Goal: Entertainment & Leisure: Browse casually

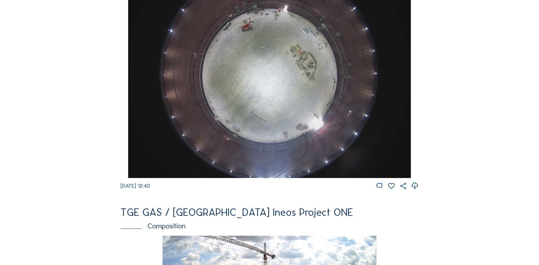
scroll to position [795, 0]
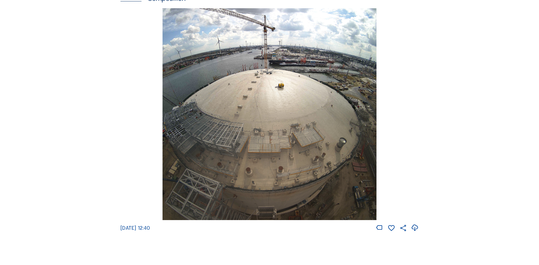
click at [280, 104] on img at bounding box center [269, 114] width 214 height 212
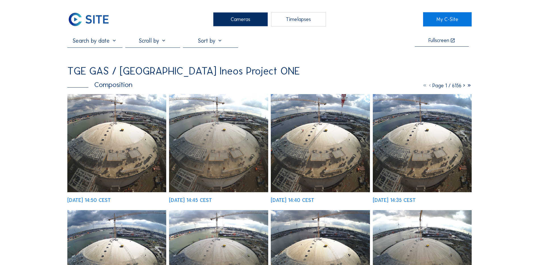
click at [122, 121] on img at bounding box center [116, 143] width 99 height 98
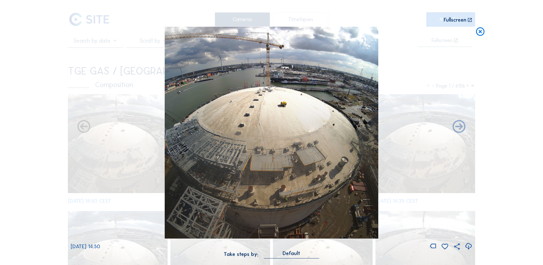
click at [465, 246] on icon at bounding box center [469, 245] width 8 height 9
drag, startPoint x: 501, startPoint y: 195, endPoint x: 497, endPoint y: 194, distance: 4.3
click at [501, 195] on div "Scroll to travel through time | Press 'Alt' Button + Scroll to Zoom | Click and…" at bounding box center [271, 132] width 543 height 265
click at [481, 32] on icon at bounding box center [480, 32] width 10 height 11
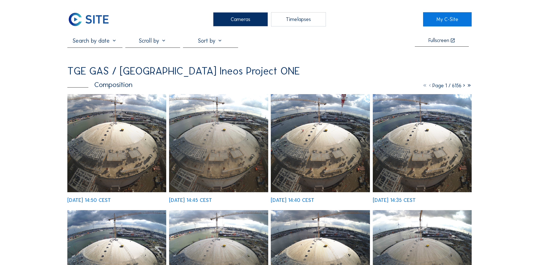
click at [242, 23] on div "Cameras" at bounding box center [240, 19] width 55 height 14
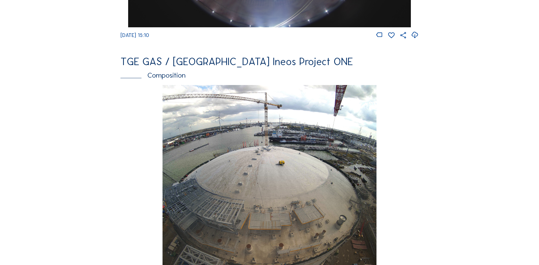
scroll to position [795, 0]
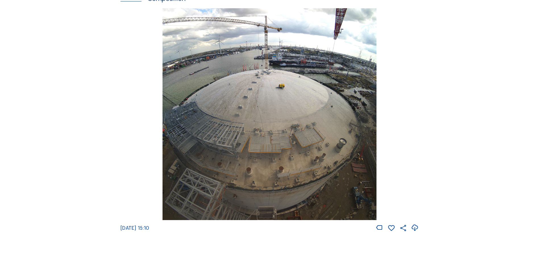
click at [288, 161] on img at bounding box center [269, 114] width 214 height 212
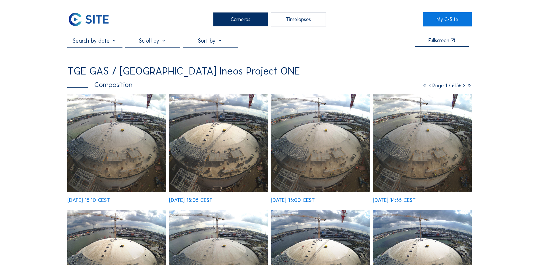
click at [116, 140] on img at bounding box center [116, 143] width 99 height 98
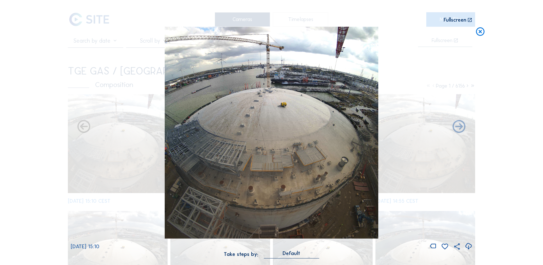
click at [470, 246] on icon at bounding box center [469, 245] width 8 height 9
click at [56, 129] on div "Scroll to travel through time | Press 'Alt' Button + Scroll to Zoom | Click and…" at bounding box center [271, 132] width 543 height 265
click at [480, 33] on icon at bounding box center [480, 32] width 10 height 11
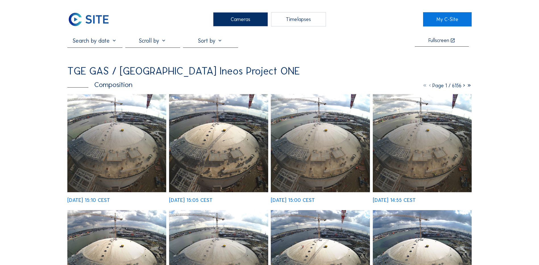
click at [235, 18] on div "Cameras" at bounding box center [240, 19] width 55 height 14
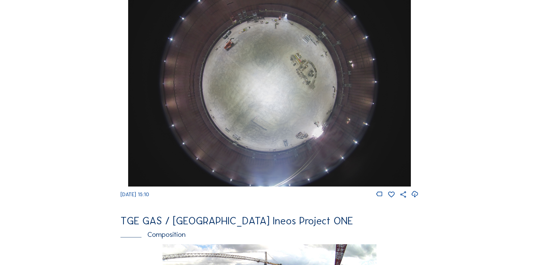
scroll to position [511, 0]
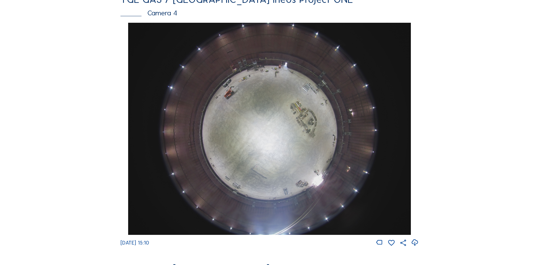
click at [285, 83] on img at bounding box center [269, 129] width 282 height 212
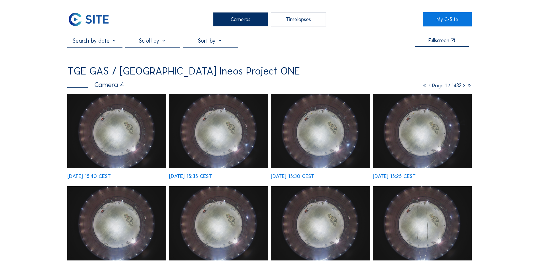
click at [120, 120] on img at bounding box center [116, 131] width 99 height 74
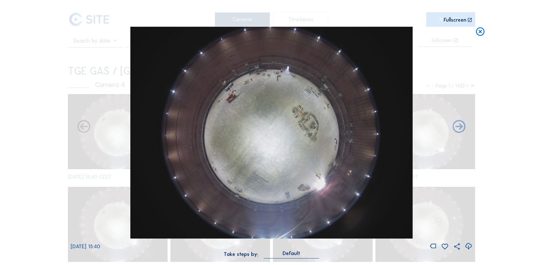
click at [470, 244] on icon at bounding box center [469, 245] width 8 height 9
